Goal: Task Accomplishment & Management: Use online tool/utility

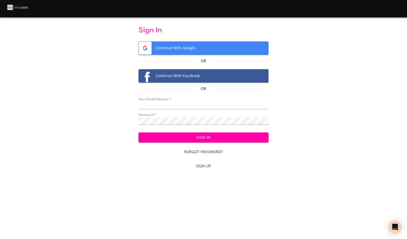
type input "michelle.scoles@neweracap.com"
click at [195, 132] on button "Sign In" at bounding box center [204, 137] width 130 height 10
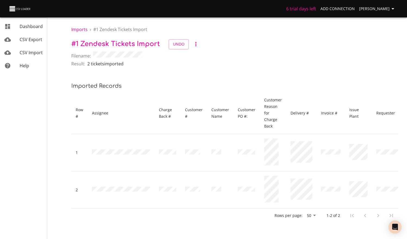
click at [310, 8] on h6 "6 trial days left" at bounding box center [301, 9] width 30 height 8
click at [18, 67] on div "mailbox folders" at bounding box center [11, 65] width 15 height 7
click at [386, 7] on span "[PERSON_NAME]" at bounding box center [377, 8] width 37 height 7
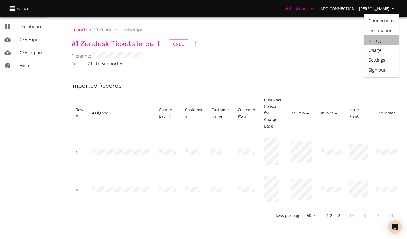
click at [382, 41] on link "Billing" at bounding box center [381, 40] width 35 height 10
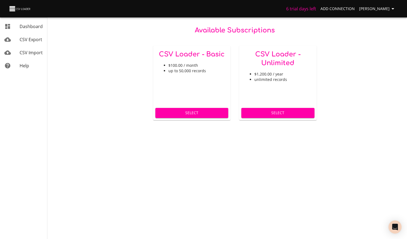
click at [194, 55] on h5 "CSV Loader - Basic" at bounding box center [192, 54] width 69 height 9
click at [290, 61] on h5 "CSV Loader - Unlimited" at bounding box center [278, 58] width 69 height 17
click at [276, 70] on div "CSV Loader - Unlimited $1,200.00 / year unlimited records" at bounding box center [278, 76] width 78 height 60
click at [281, 115] on span "Select" at bounding box center [278, 112] width 64 height 7
click at [29, 51] on span "CSV Import" at bounding box center [31, 53] width 23 height 6
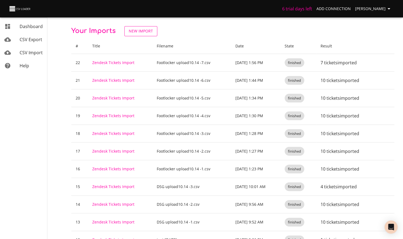
click at [155, 27] on link "New Import" at bounding box center [140, 31] width 33 height 10
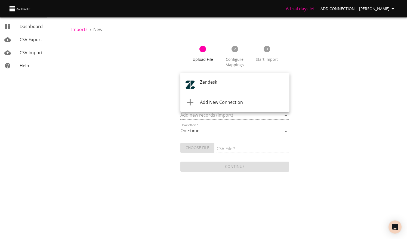
click at [220, 82] on body "6 trial days left Add Connection [PERSON_NAME] CSV Export CSV Import Help Impor…" at bounding box center [203, 119] width 407 height 239
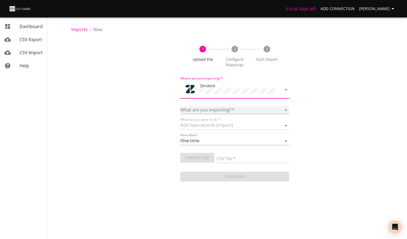
click at [231, 109] on select "Article categories Articles Comments Organizations Ticket forms Tickets Users" at bounding box center [234, 110] width 109 height 8
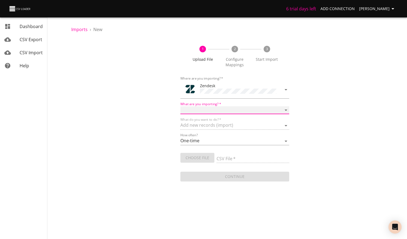
select select "tickets"
click at [180, 106] on select "Article categories Articles Comments Organizations Ticket forms Tickets Users" at bounding box center [234, 110] width 109 height 8
click at [235, 155] on input "CSV File   *" at bounding box center [253, 159] width 73 height 8
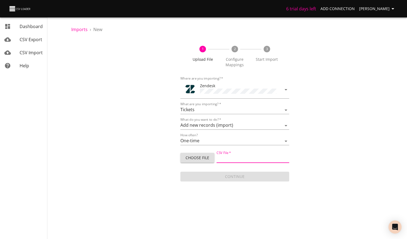
type input "Zendesk upload [DATE] -1.csv"
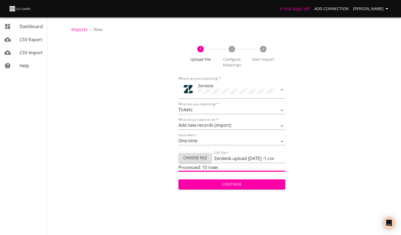
click at [245, 184] on span "Continue" at bounding box center [232, 184] width 98 height 7
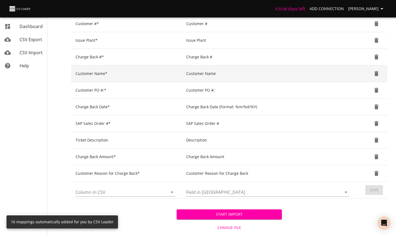
scroll to position [213, 0]
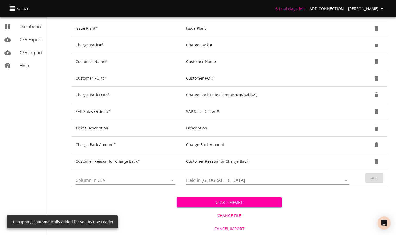
click at [252, 200] on span "Start Import" at bounding box center [229, 202] width 97 height 7
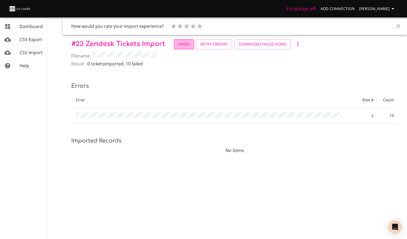
click at [187, 44] on span "Undo" at bounding box center [183, 44] width 11 height 7
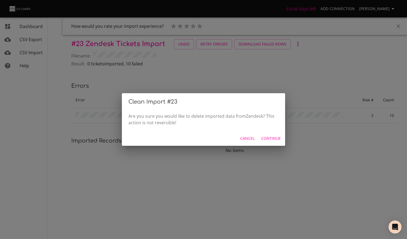
click at [272, 139] on span "Continue" at bounding box center [271, 138] width 20 height 7
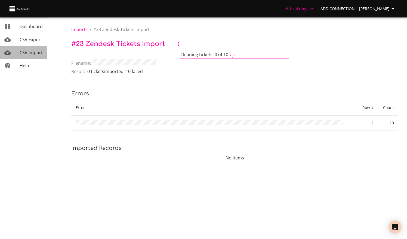
click at [32, 51] on span "CSV Import" at bounding box center [31, 53] width 23 height 6
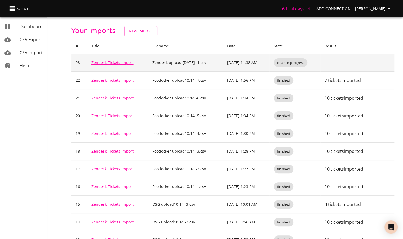
click at [115, 62] on link "Zendesk Tickets Import" at bounding box center [112, 62] width 42 height 5
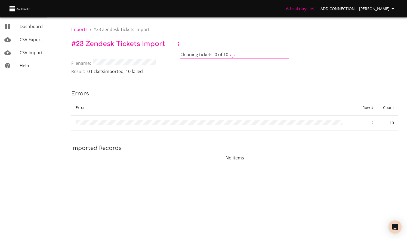
click at [20, 54] on span "CSV Import" at bounding box center [31, 53] width 23 height 6
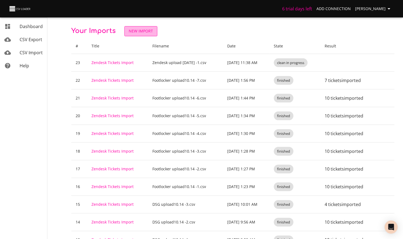
click at [143, 32] on span "New Import" at bounding box center [141, 31] width 24 height 7
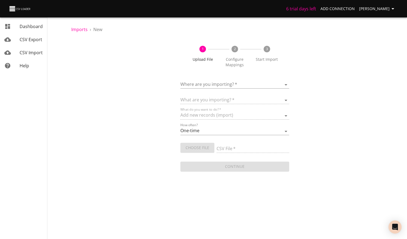
click at [217, 82] on body "6 trial days left Add Connection [PERSON_NAME] CSV Export CSV Import Help Impor…" at bounding box center [203, 119] width 407 height 239
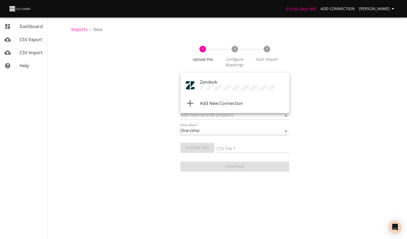
click at [208, 84] on span "Zendesk" at bounding box center [208, 82] width 17 height 6
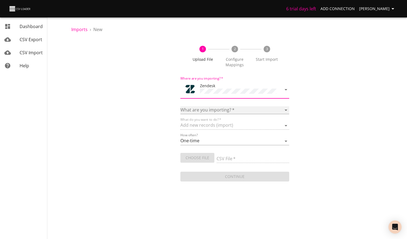
drag, startPoint x: 208, startPoint y: 106, endPoint x: 210, endPoint y: 109, distance: 3.1
click at [208, 106] on select "Article categories Articles Comments Organizations Ticket forms Tickets Users" at bounding box center [234, 110] width 109 height 8
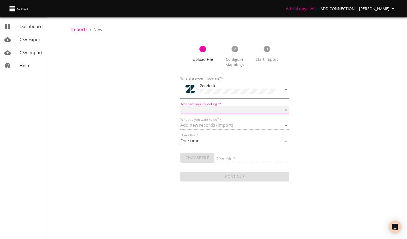
select select "tickets"
click at [180, 106] on select "Article categories Articles Comments Organizations Ticket forms Tickets Users" at bounding box center [234, 110] width 109 height 8
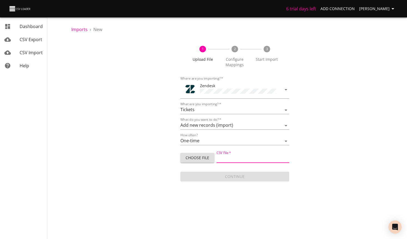
click at [238, 158] on input "CSV File   *" at bounding box center [253, 159] width 73 height 8
type input "Zendesk upload [DATE] -1.csv"
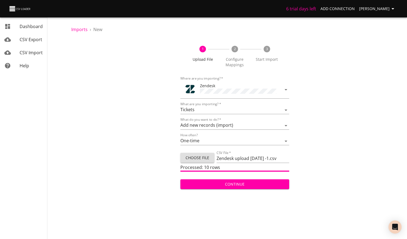
click at [249, 183] on span "Continue" at bounding box center [235, 184] width 100 height 7
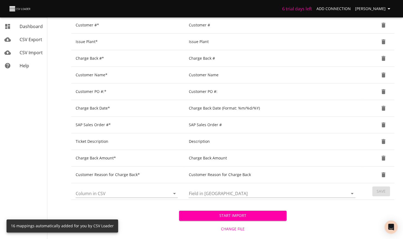
scroll to position [207, 0]
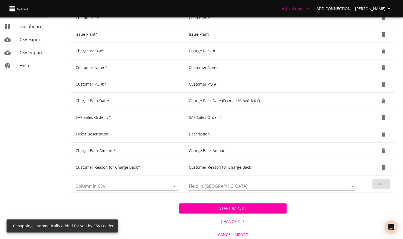
click at [253, 207] on span "Start Import" at bounding box center [232, 208] width 99 height 7
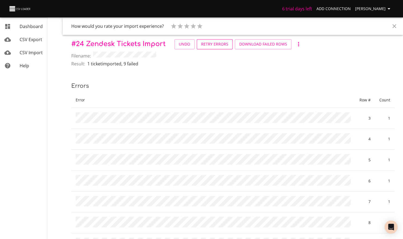
click at [214, 47] on span "Retry Errors" at bounding box center [214, 44] width 27 height 7
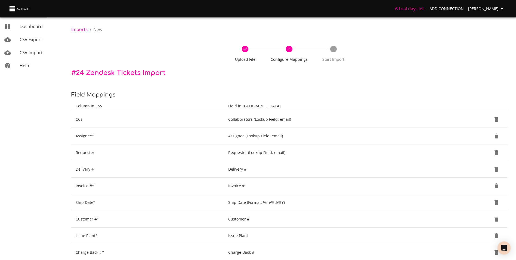
click at [246, 49] on icon at bounding box center [245, 49] width 7 height 7
click at [79, 24] on div "Imports › New Upload File 2 Configure Mappings 3 Start Import # 24 Zendesk Tick…" at bounding box center [290, 207] width 454 height 415
click at [77, 27] on span "Imports" at bounding box center [79, 29] width 16 height 6
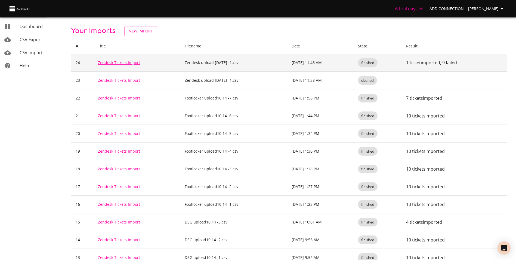
click at [130, 62] on link "Zendesk Tickets Import" at bounding box center [119, 62] width 42 height 5
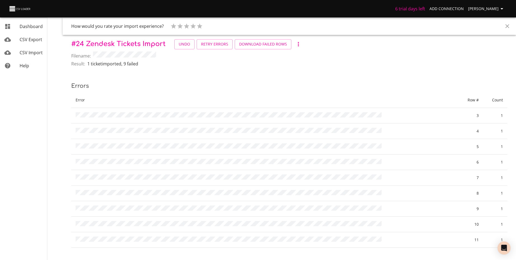
click at [298, 44] on icon "button" at bounding box center [298, 44] width 1 height 4
click at [349, 56] on div at bounding box center [260, 130] width 520 height 260
click at [182, 43] on span "Undo" at bounding box center [184, 44] width 11 height 7
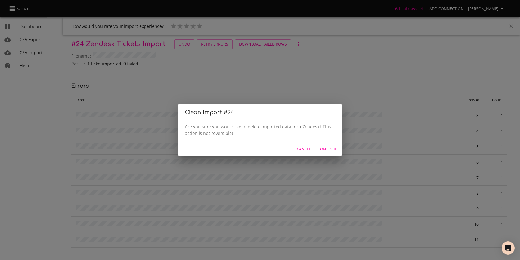
click at [331, 148] on span "Continue" at bounding box center [328, 149] width 20 height 7
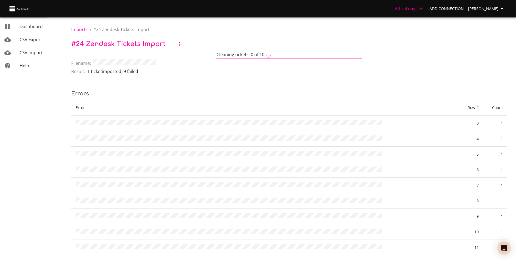
click at [29, 50] on span "CSV Import" at bounding box center [31, 53] width 23 height 6
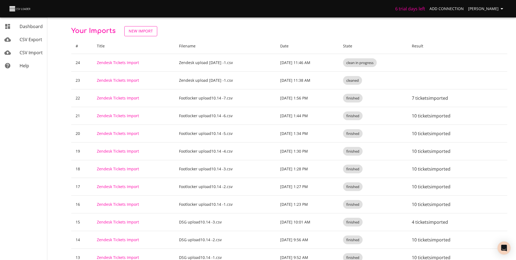
click at [139, 30] on span "New Import" at bounding box center [141, 31] width 24 height 7
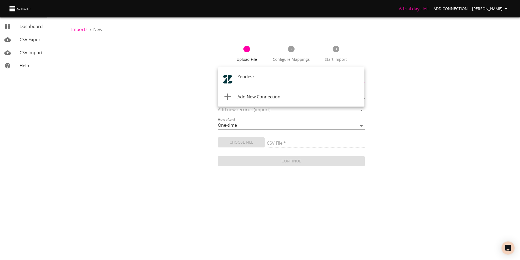
click at [267, 77] on body "6 trial days left Add Connection [PERSON_NAME] CSV Export CSV Import Help Impor…" at bounding box center [260, 130] width 520 height 260
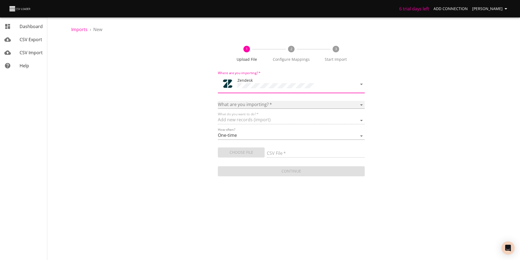
drag, startPoint x: 269, startPoint y: 103, endPoint x: 272, endPoint y: 104, distance: 3.4
click at [269, 103] on select "Article categories Articles Comments Organizations Ticket forms Tickets Users" at bounding box center [291, 105] width 147 height 8
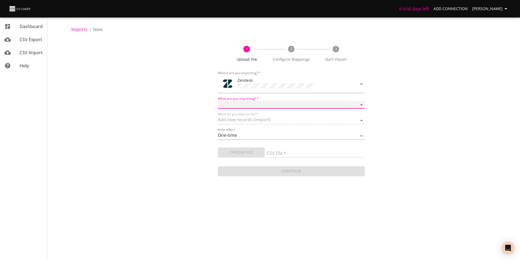
select select "tickets"
click at [218, 101] on select "Article categories Articles Comments Organizations Ticket forms Tickets Users" at bounding box center [291, 105] width 147 height 8
click at [285, 155] on input "CSV File   *" at bounding box center [316, 153] width 98 height 8
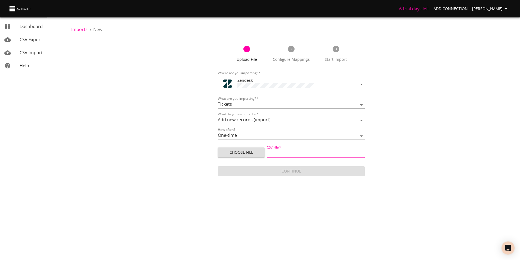
type input "Zendesk upload [DATE] -1.csv"
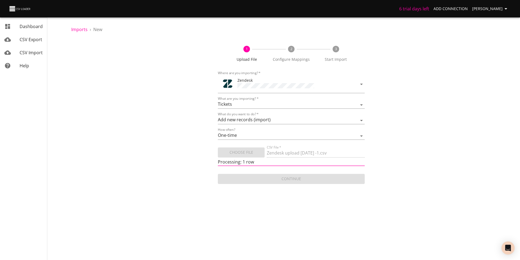
click at [380, 160] on div "1 Upload File 2 Configure Mappings 3 Start Import Where are you importing?   * …" at bounding box center [291, 112] width 440 height 146
click at [77, 108] on div "1 Upload File 2 Configure Mappings 3 Start Import Where are you importing?   * …" at bounding box center [291, 112] width 440 height 146
click at [385, 136] on div "1 Upload File 2 Configure Mappings 3 Start Import Where are you importing?   * …" at bounding box center [291, 112] width 440 height 146
click at [407, 127] on div "1 Upload File 2 Configure Mappings 3 Start Import Where are you importing?   * …" at bounding box center [291, 112] width 440 height 146
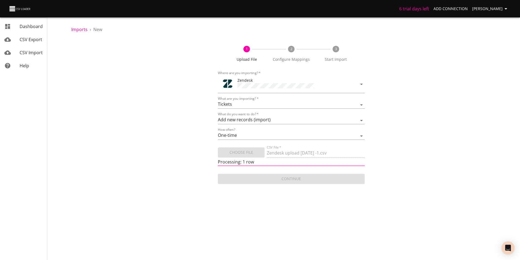
click at [407, 129] on div "1 Upload File 2 Configure Mappings 3 Start Import Where are you importing?   * …" at bounding box center [291, 112] width 440 height 146
click at [72, 29] on span "Imports" at bounding box center [79, 29] width 16 height 6
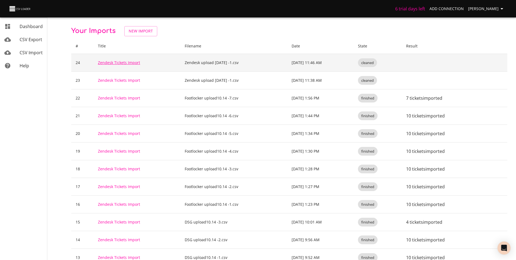
click at [127, 62] on link "Zendesk Tickets Import" at bounding box center [119, 62] width 42 height 5
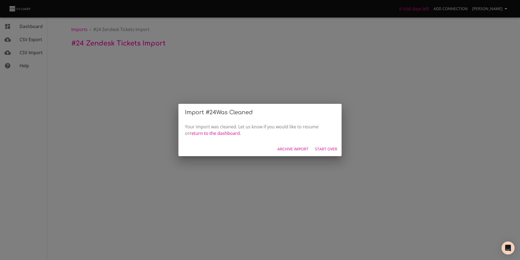
click at [330, 146] on span "Start Over" at bounding box center [326, 149] width 22 height 7
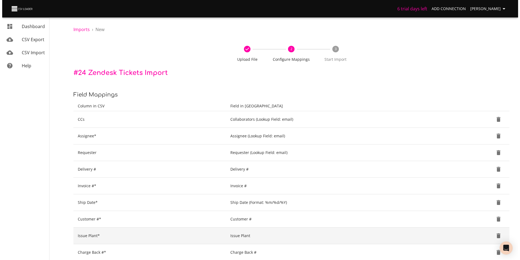
scroll to position [169, 0]
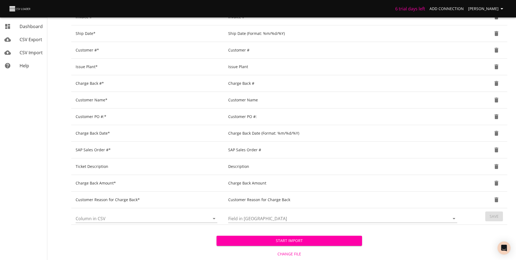
click at [286, 238] on span "Change File" at bounding box center [289, 253] width 141 height 7
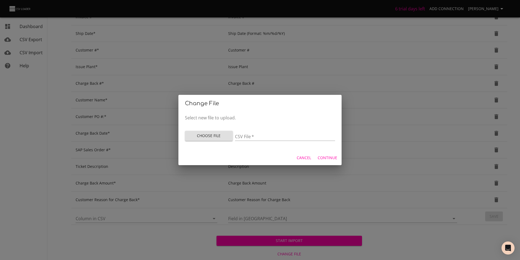
click at [269, 136] on input "CSV File   *" at bounding box center [285, 137] width 100 height 8
type input "Zendesk upload [DATE] -1.csv"
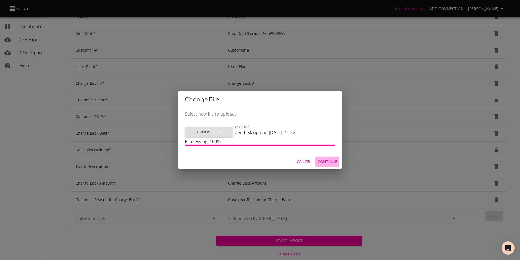
click at [327, 159] on span "Continue" at bounding box center [328, 161] width 20 height 7
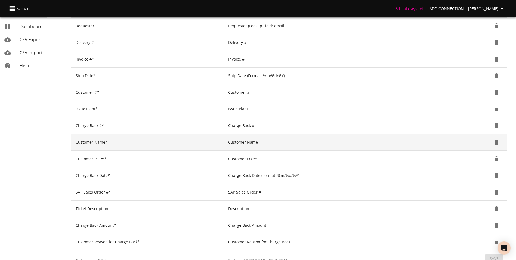
scroll to position [169, 0]
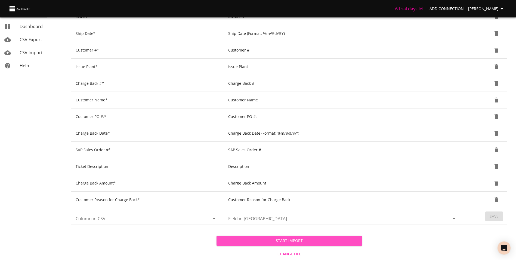
click at [295, 243] on span "Start Import" at bounding box center [289, 240] width 137 height 7
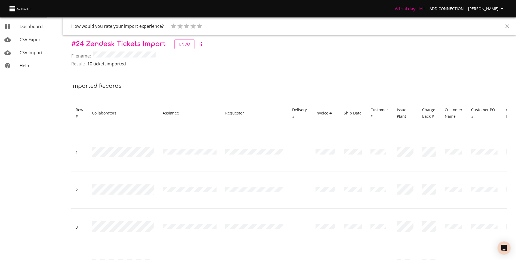
click at [24, 50] on span "CSV Import" at bounding box center [31, 53] width 23 height 6
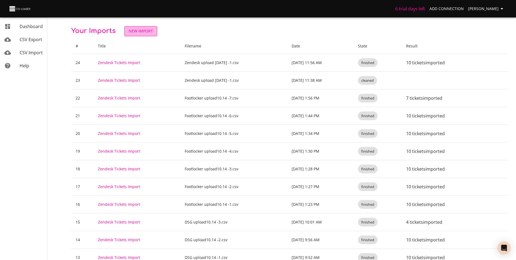
click at [139, 31] on span "New Import" at bounding box center [141, 31] width 24 height 7
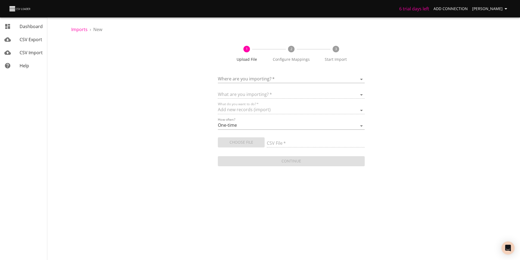
click at [244, 80] on body "6 trial days left Add Connection Michelle Dashboard CSV Export CSV Import Help …" at bounding box center [260, 130] width 520 height 260
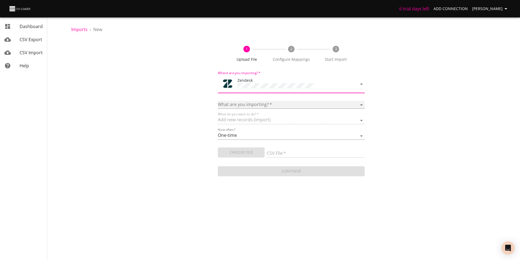
drag, startPoint x: 266, startPoint y: 104, endPoint x: 269, endPoint y: 106, distance: 4.1
click at [266, 104] on select "Article categories Articles Comments Organizations Ticket forms Tickets Users" at bounding box center [291, 105] width 147 height 8
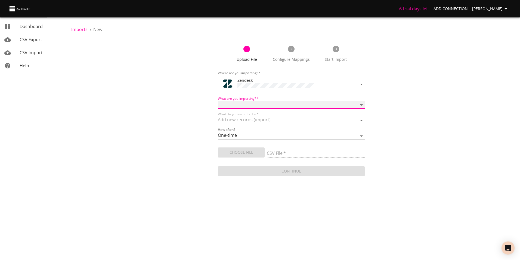
select select "tickets"
click at [218, 101] on select "Article categories Articles Comments Organizations Ticket forms Tickets Users" at bounding box center [291, 105] width 147 height 8
click at [287, 153] on input "CSV File   *" at bounding box center [316, 153] width 98 height 8
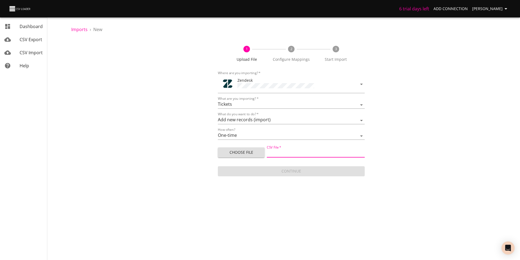
type input "Zendesk upload 10.15.25 -2.csv"
